Goal: Task Accomplishment & Management: Manage account settings

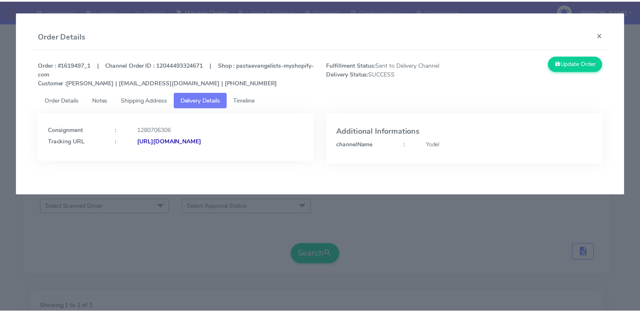
scroll to position [121, 0]
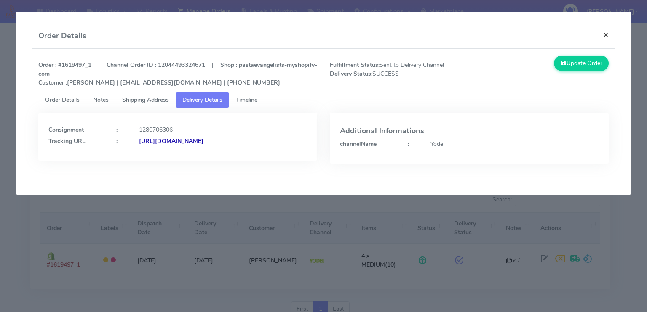
click at [604, 33] on button "×" at bounding box center [605, 35] width 19 height 22
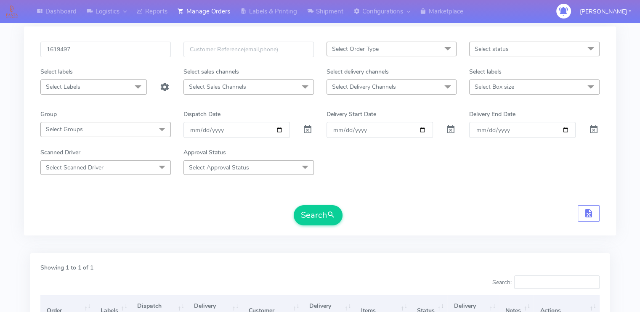
scroll to position [37, 0]
click at [90, 59] on div "1619497" at bounding box center [105, 56] width 143 height 26
click at [86, 52] on input "1619497" at bounding box center [105, 51] width 130 height 16
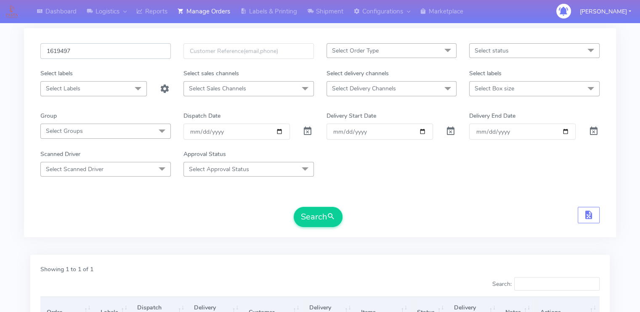
click at [86, 52] on input "1619497" at bounding box center [105, 51] width 130 height 16
paste input "7886"
type input "1617886"
click at [294, 207] on button "Search" at bounding box center [318, 217] width 49 height 20
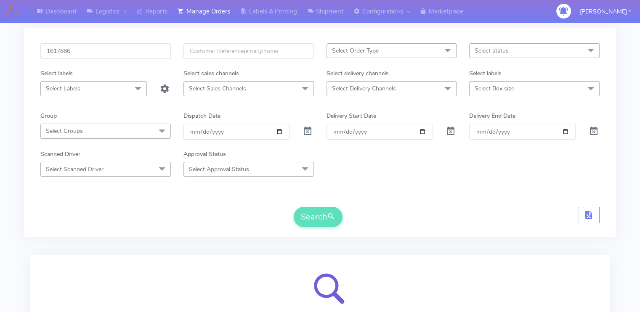
click at [146, 222] on div "Search" at bounding box center [319, 217] width 559 height 20
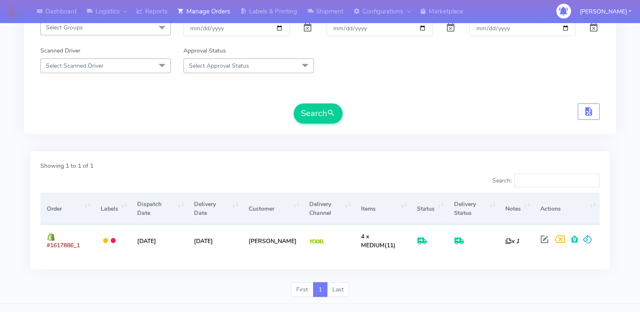
scroll to position [152, 0]
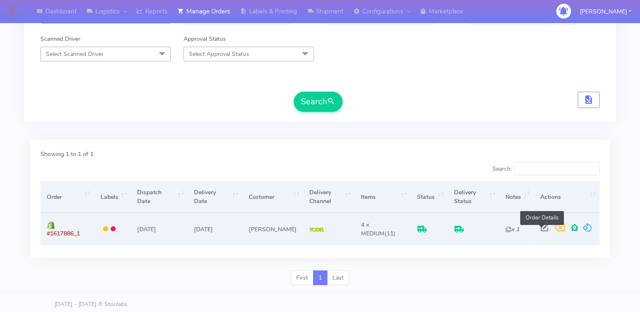
click at [541, 234] on span at bounding box center [544, 230] width 15 height 8
select select "5"
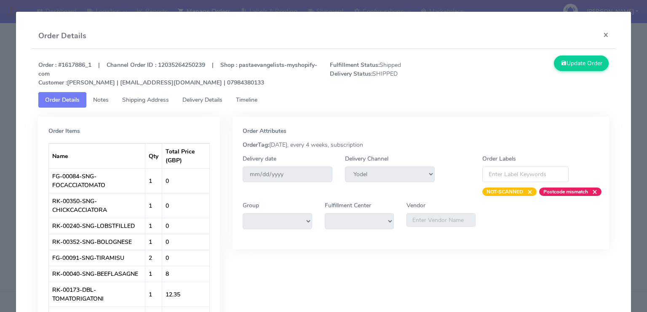
click at [197, 101] on span "Delivery Details" at bounding box center [202, 100] width 40 height 8
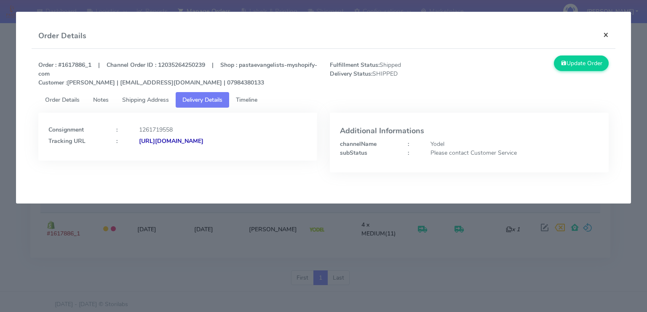
click at [606, 36] on button "×" at bounding box center [605, 35] width 19 height 22
